Goal: Register for event/course

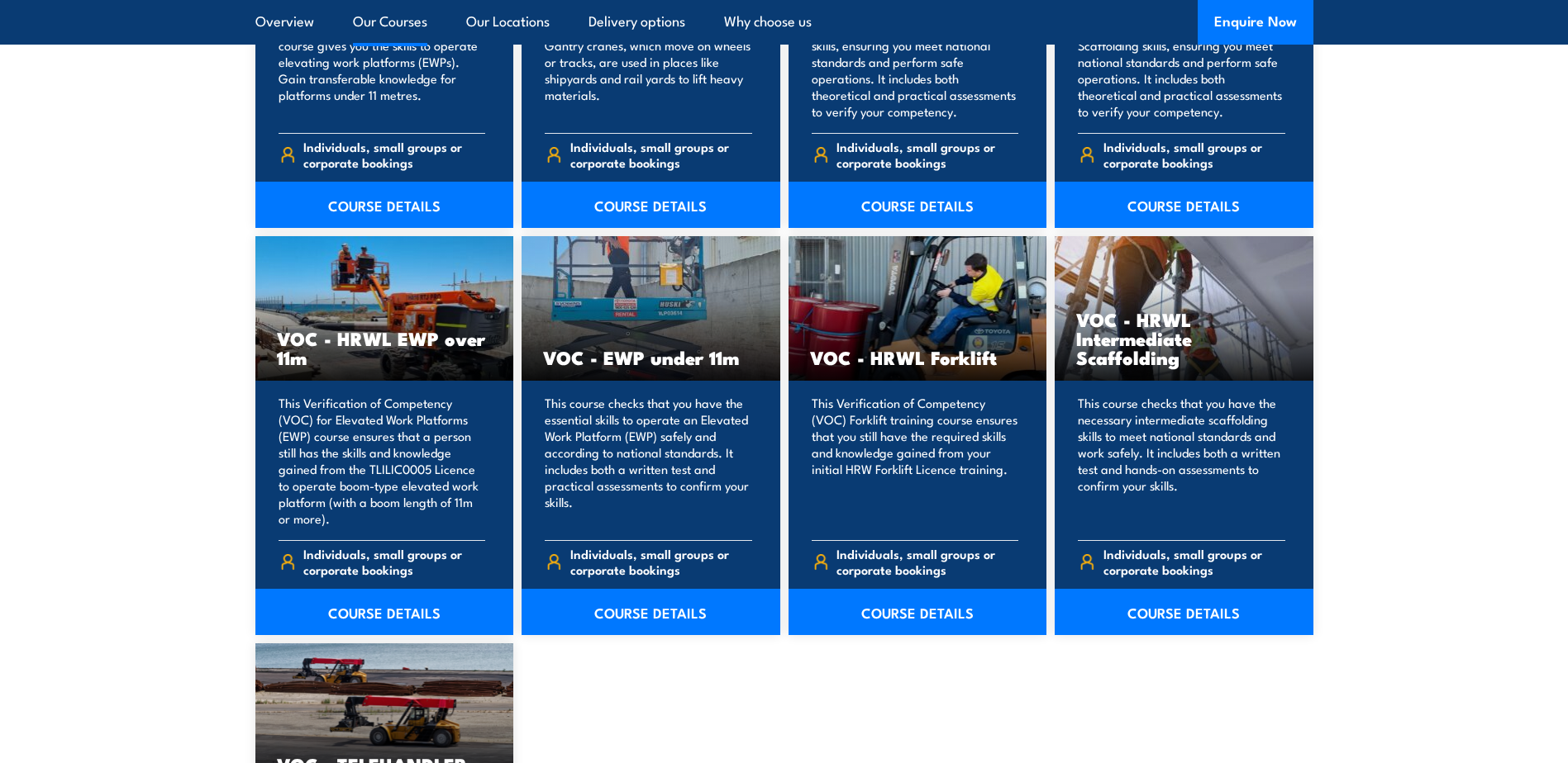
scroll to position [2064, 0]
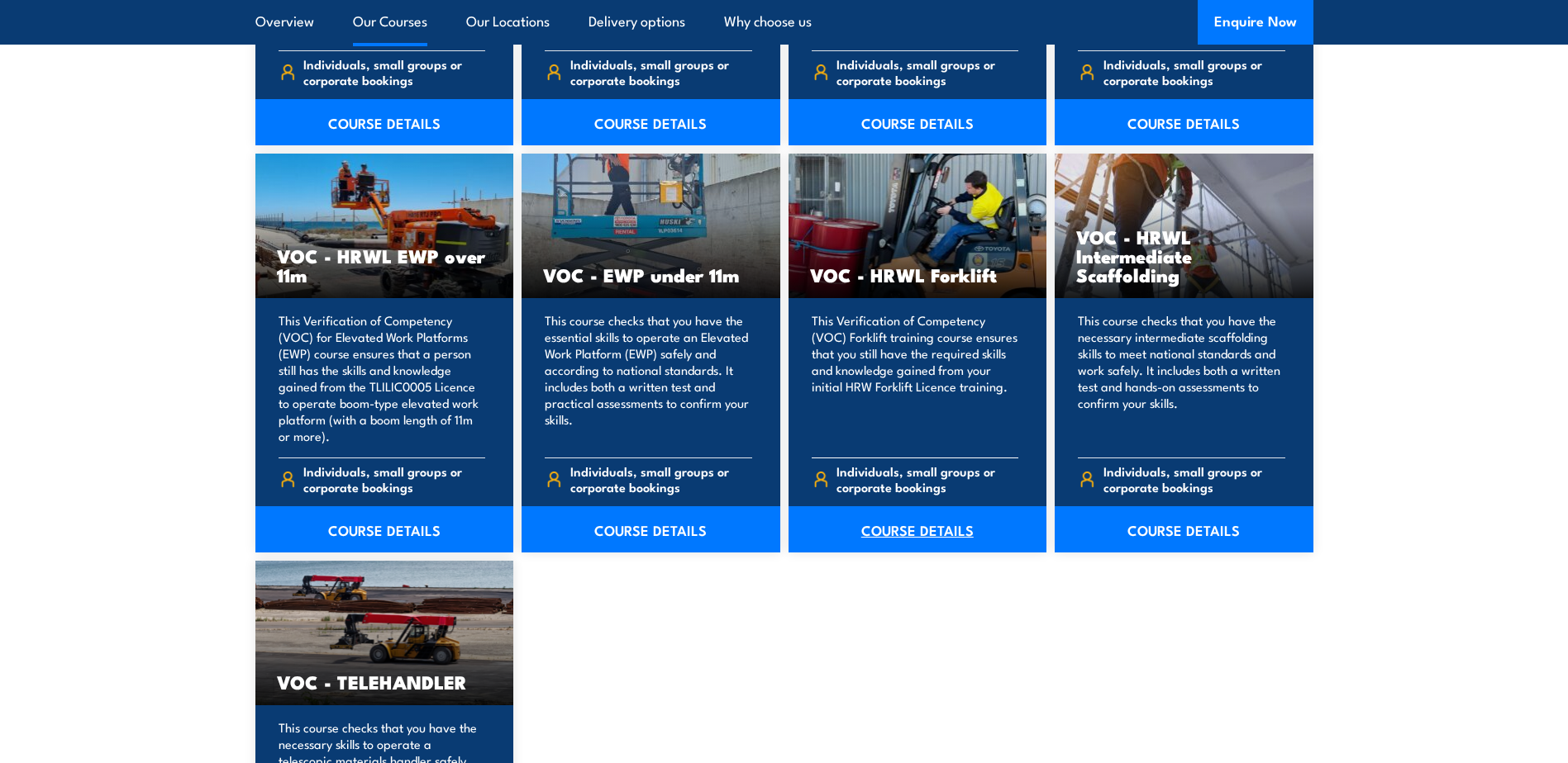
click at [893, 543] on link "COURSE DETAILS" at bounding box center [918, 529] width 259 height 46
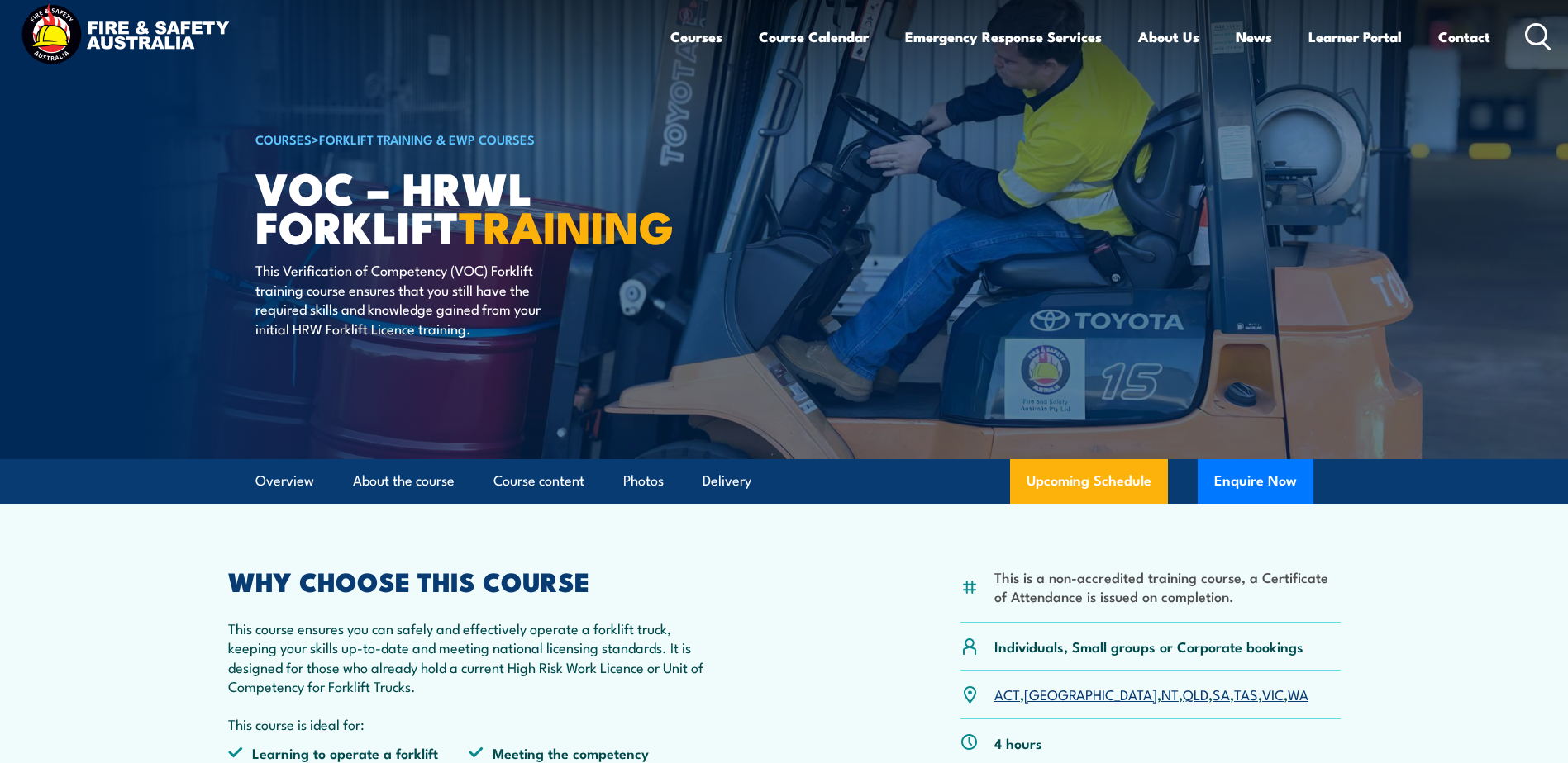
scroll to position [247, 0]
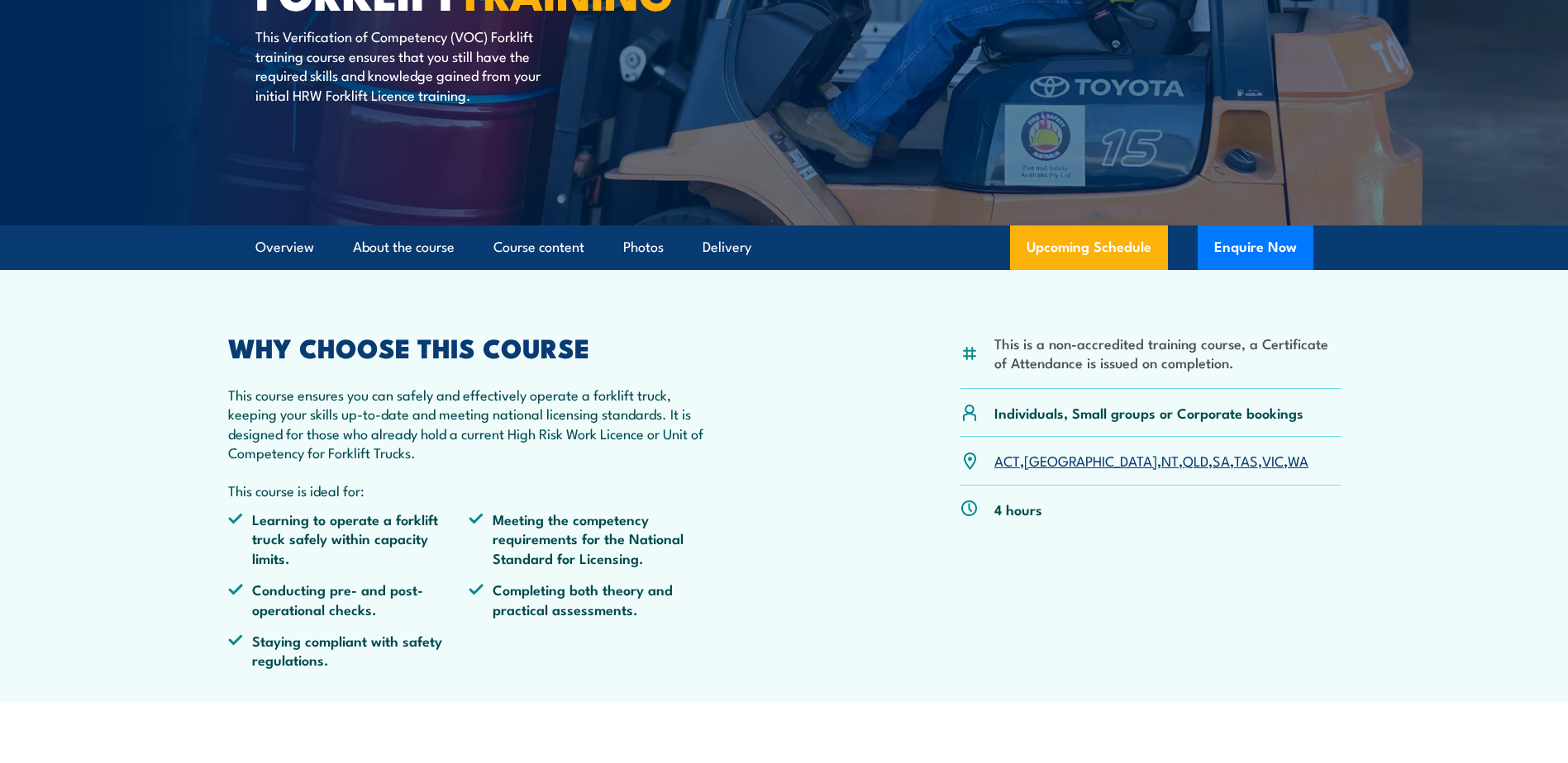
click at [1287, 466] on link "WA" at bounding box center [1298, 460] width 21 height 20
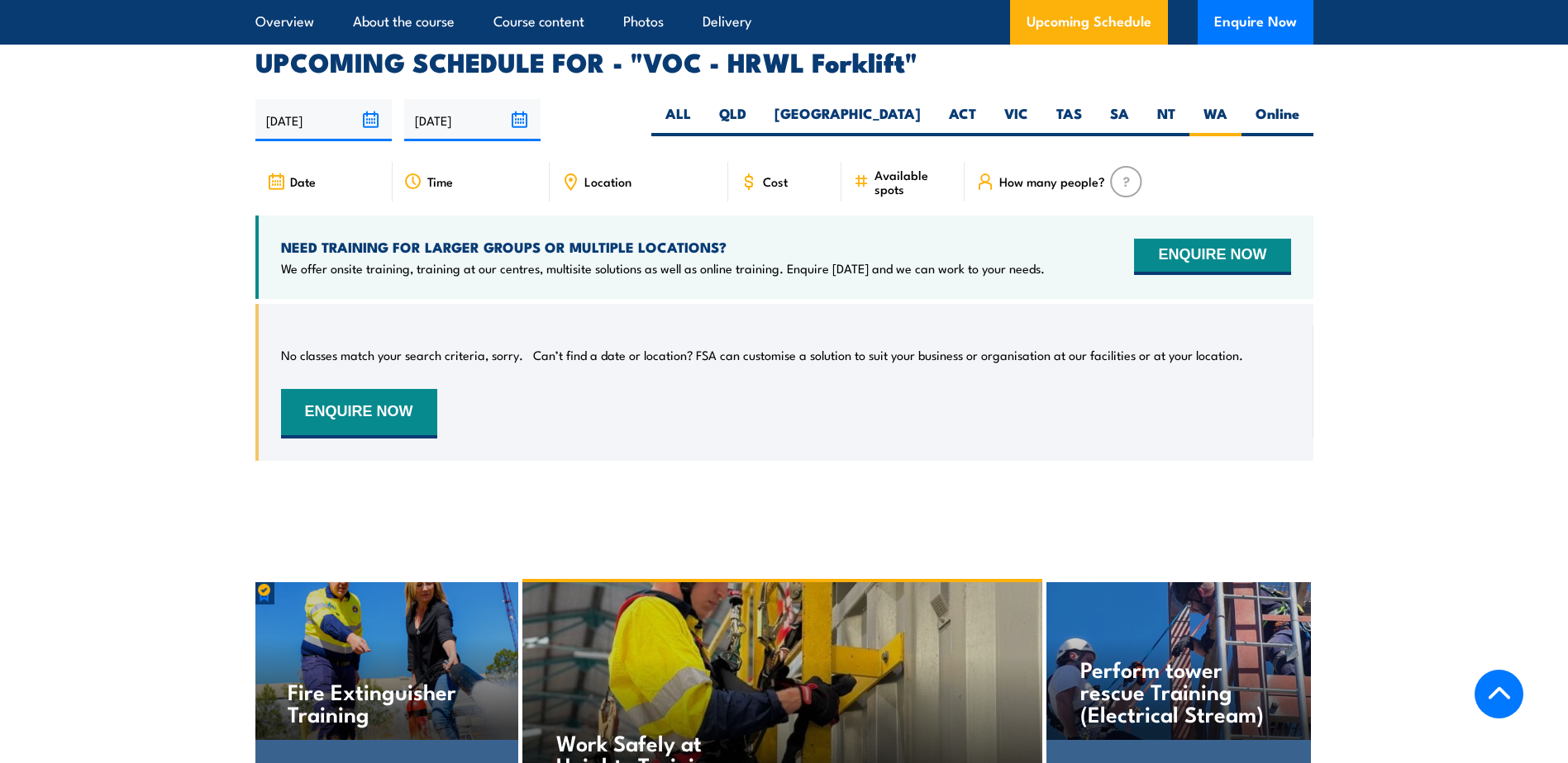
scroll to position [2535, 0]
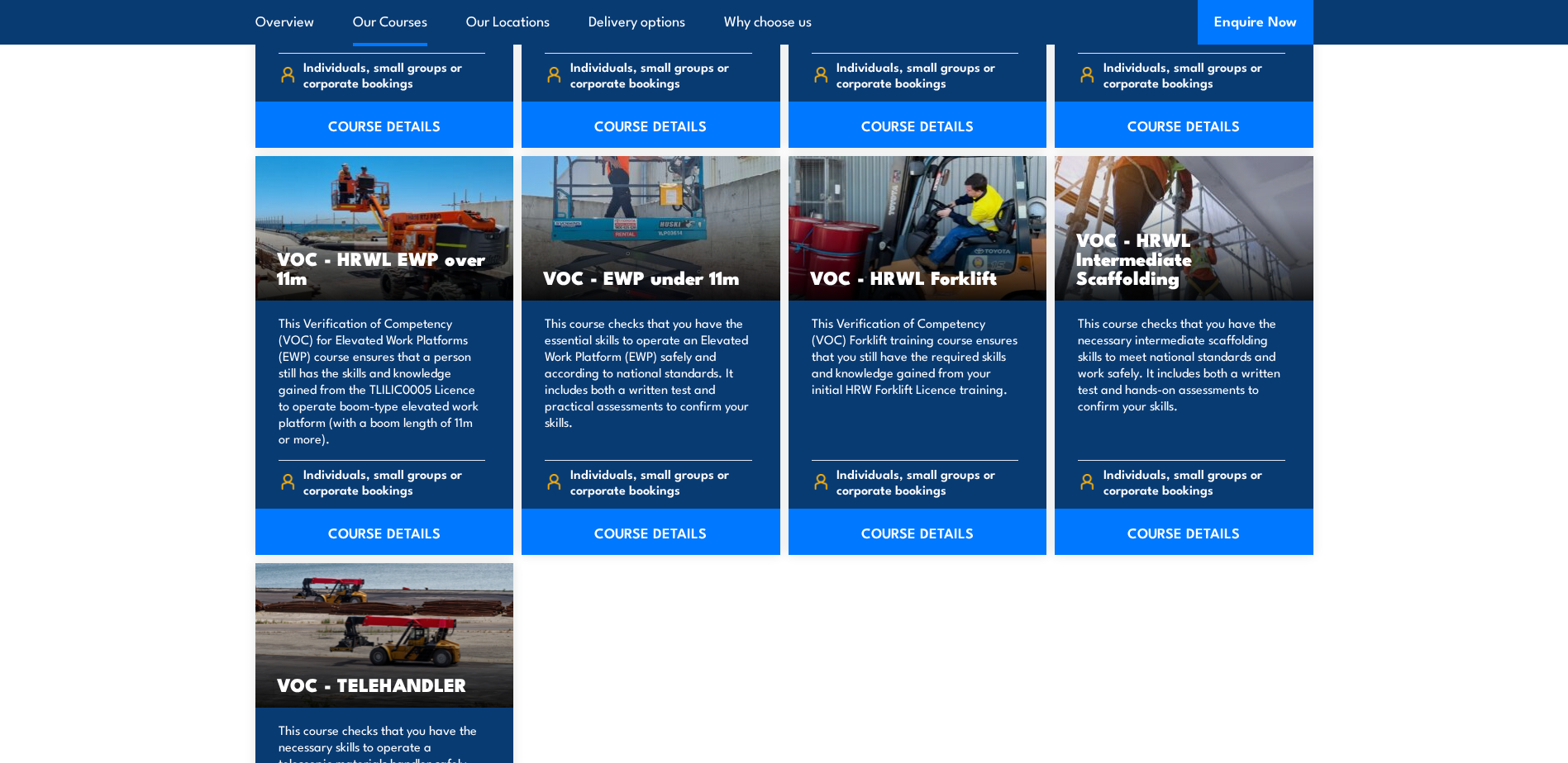
scroll to position [2064, 0]
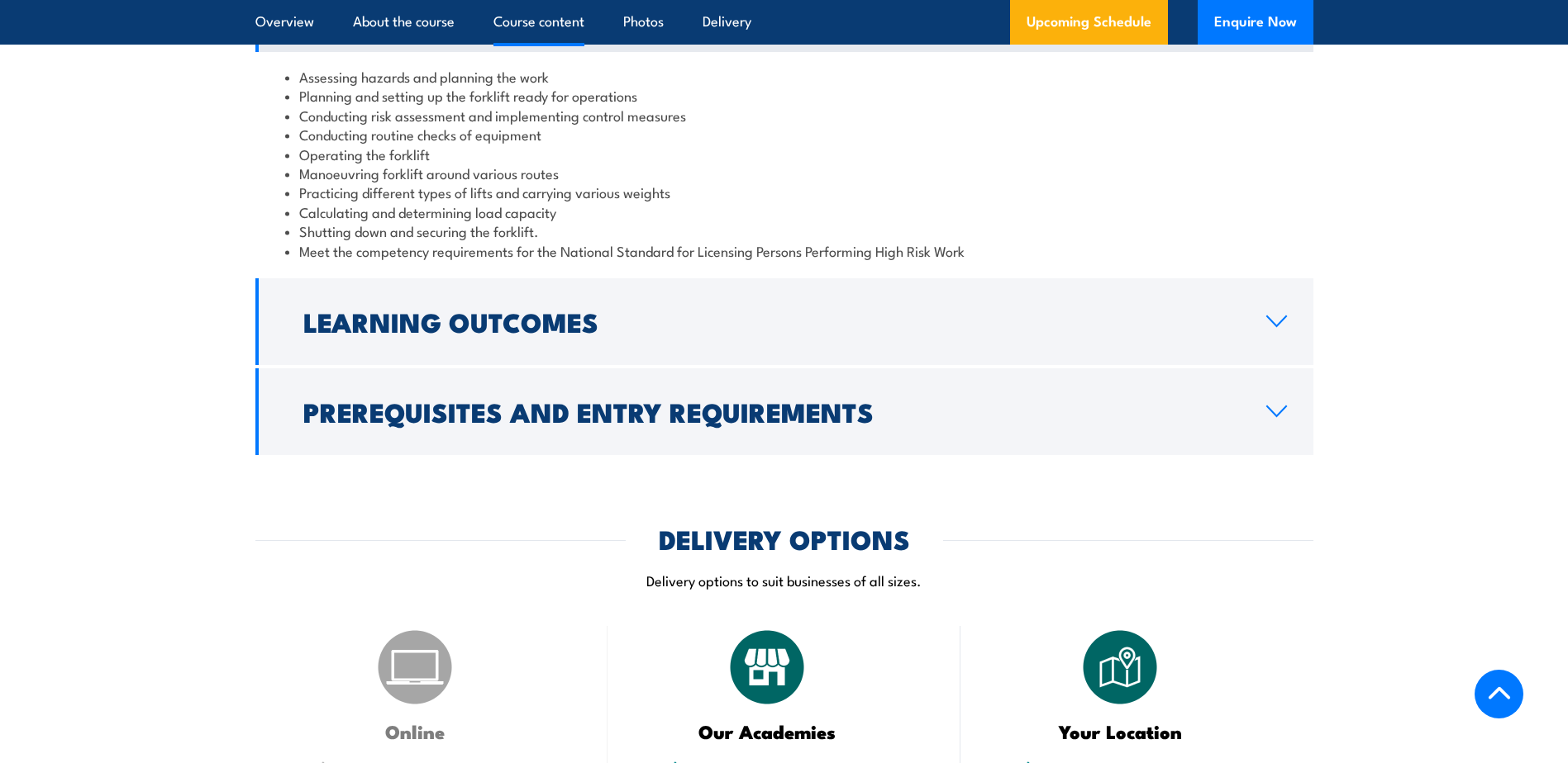
scroll to position [1899, 0]
